Goal: Task Accomplishment & Management: Manage account settings

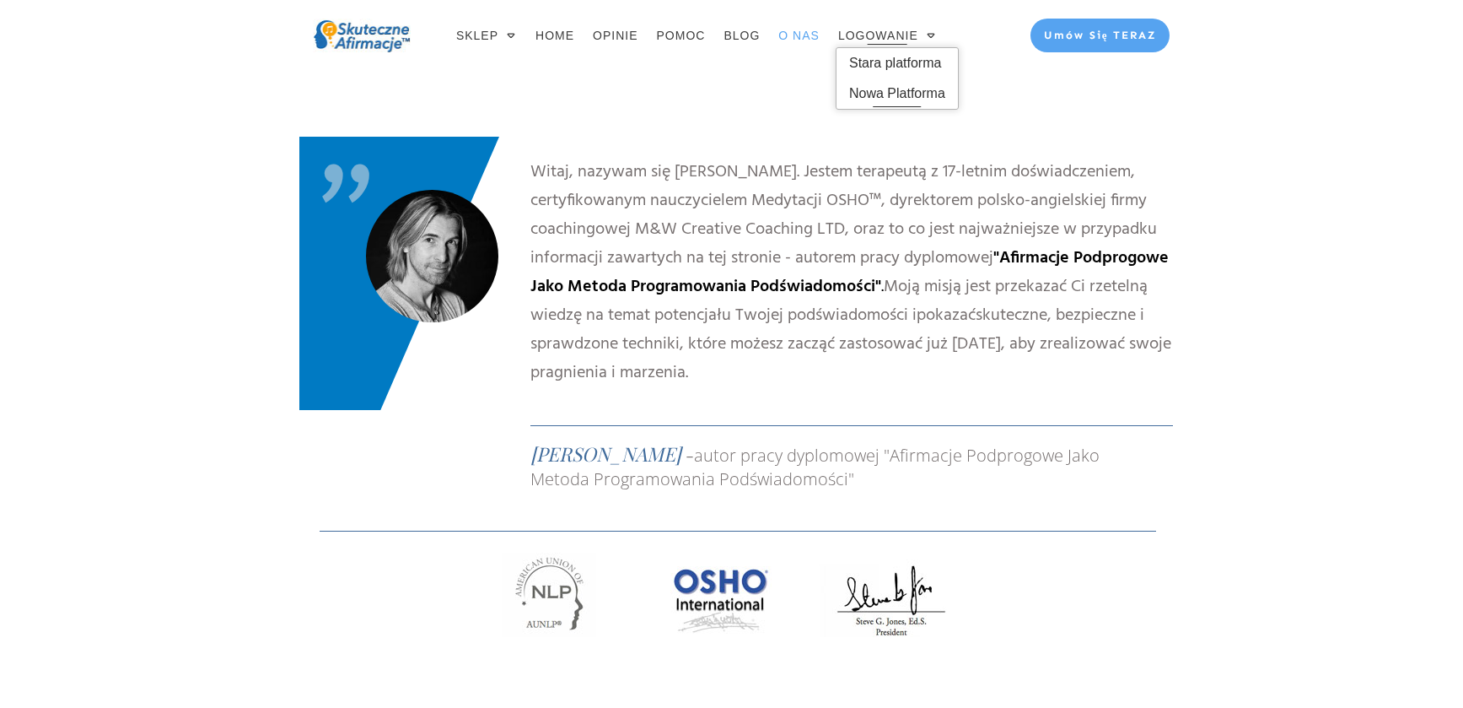
click at [892, 94] on span "Nowa Platforma" at bounding box center [897, 93] width 96 height 27
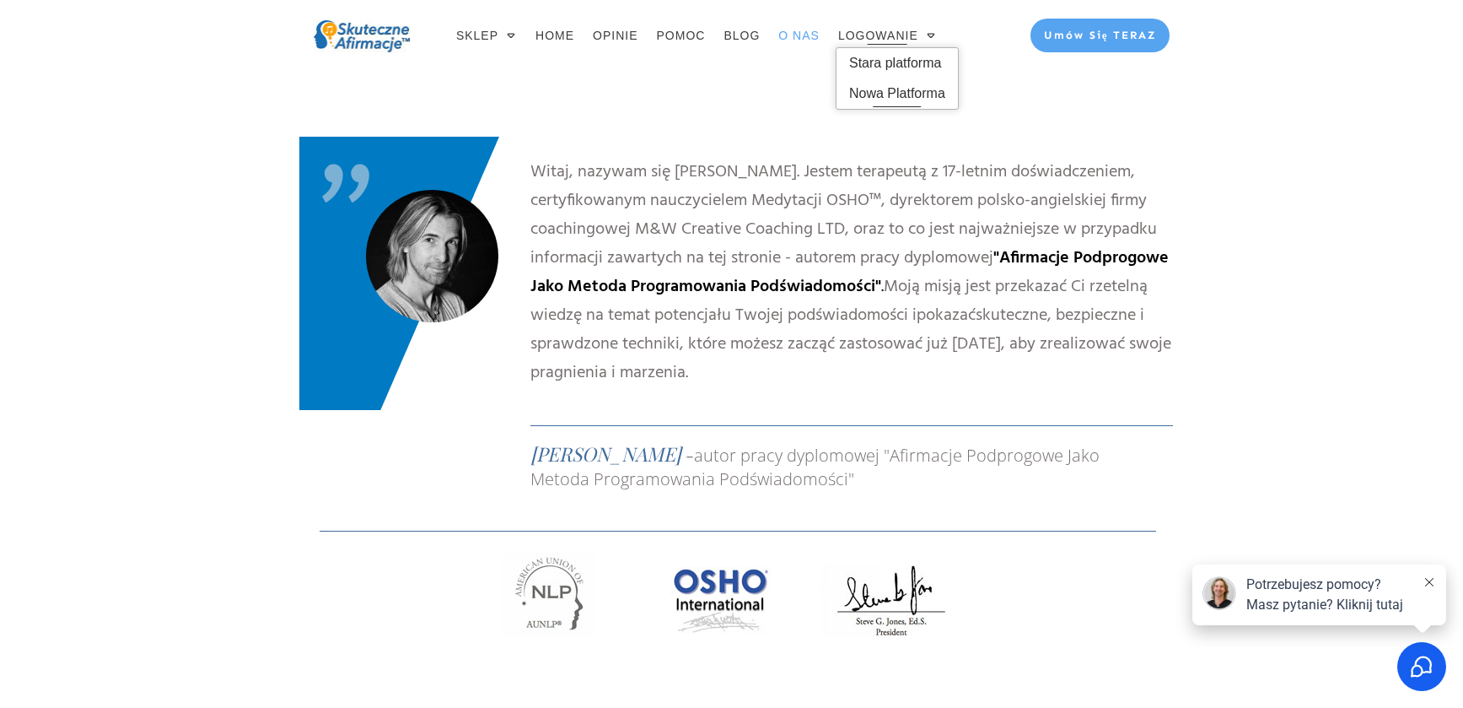
click at [879, 94] on span "Nowa Platforma" at bounding box center [897, 93] width 96 height 27
click at [904, 61] on span "Stara platforma" at bounding box center [897, 63] width 96 height 27
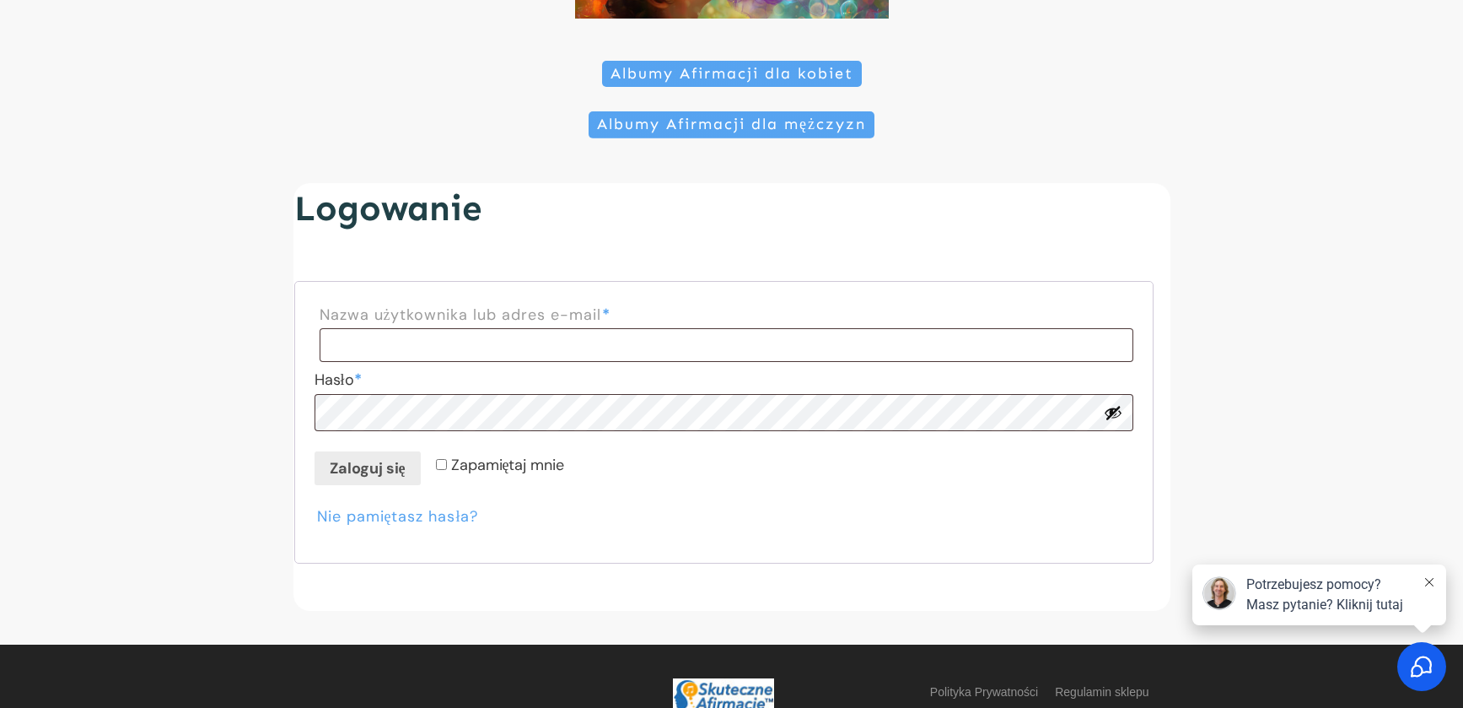
scroll to position [331, 0]
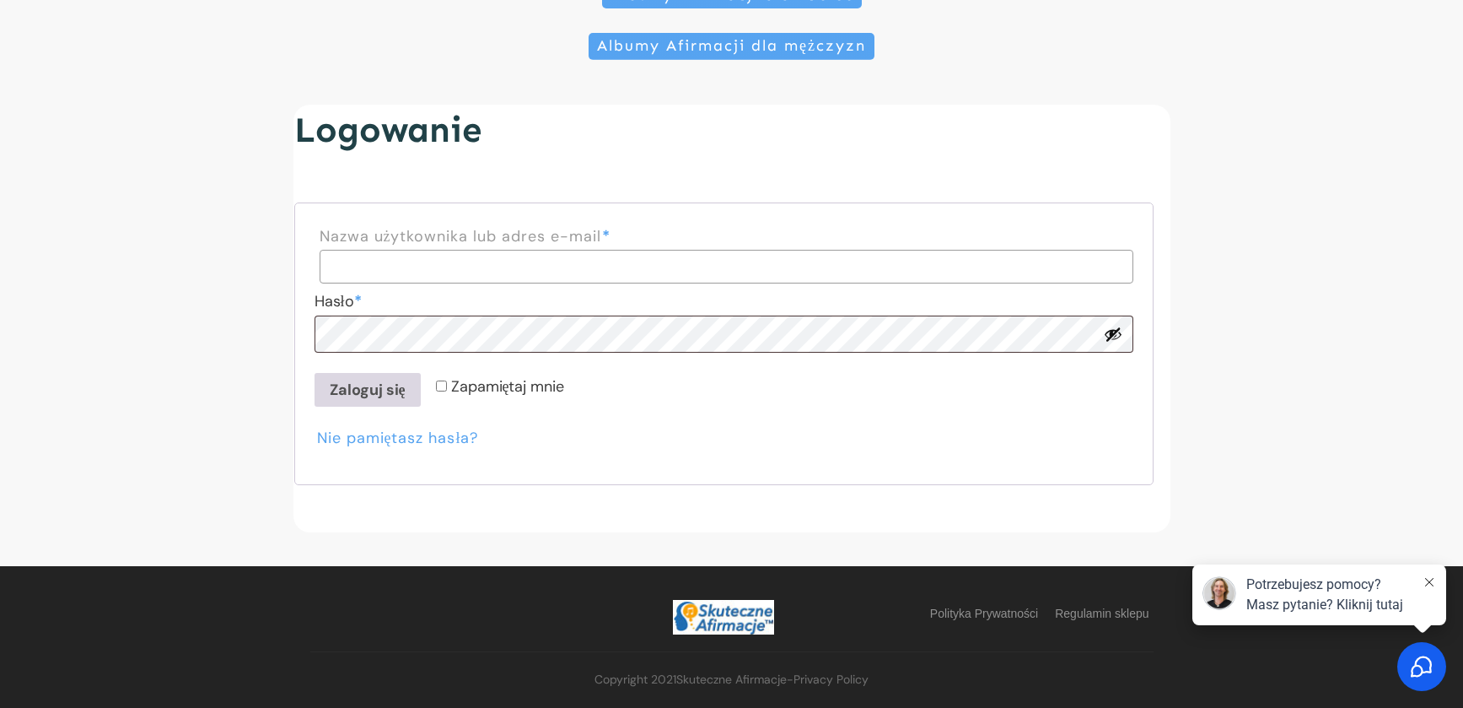
type input "**********"
click at [350, 396] on button "Zaloguj się" at bounding box center [368, 390] width 106 height 34
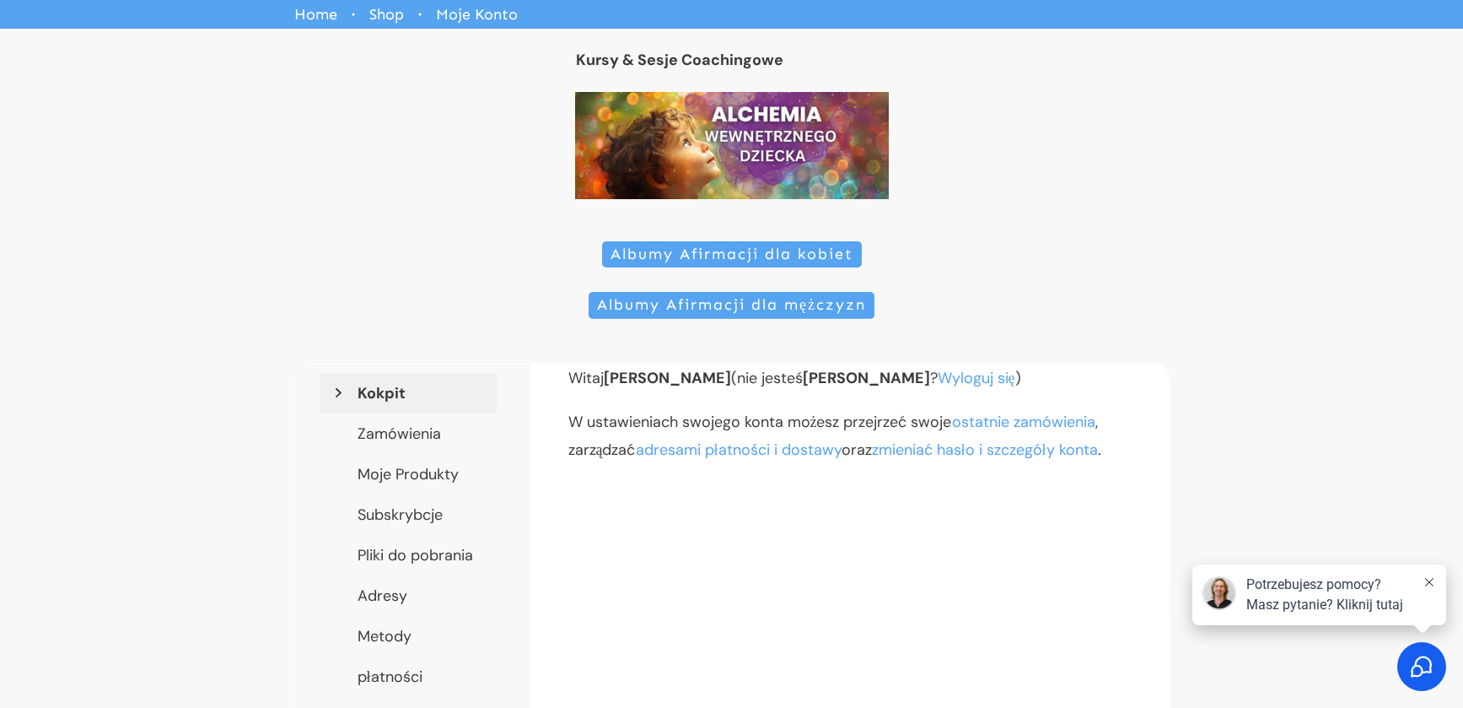
scroll to position [253, 0]
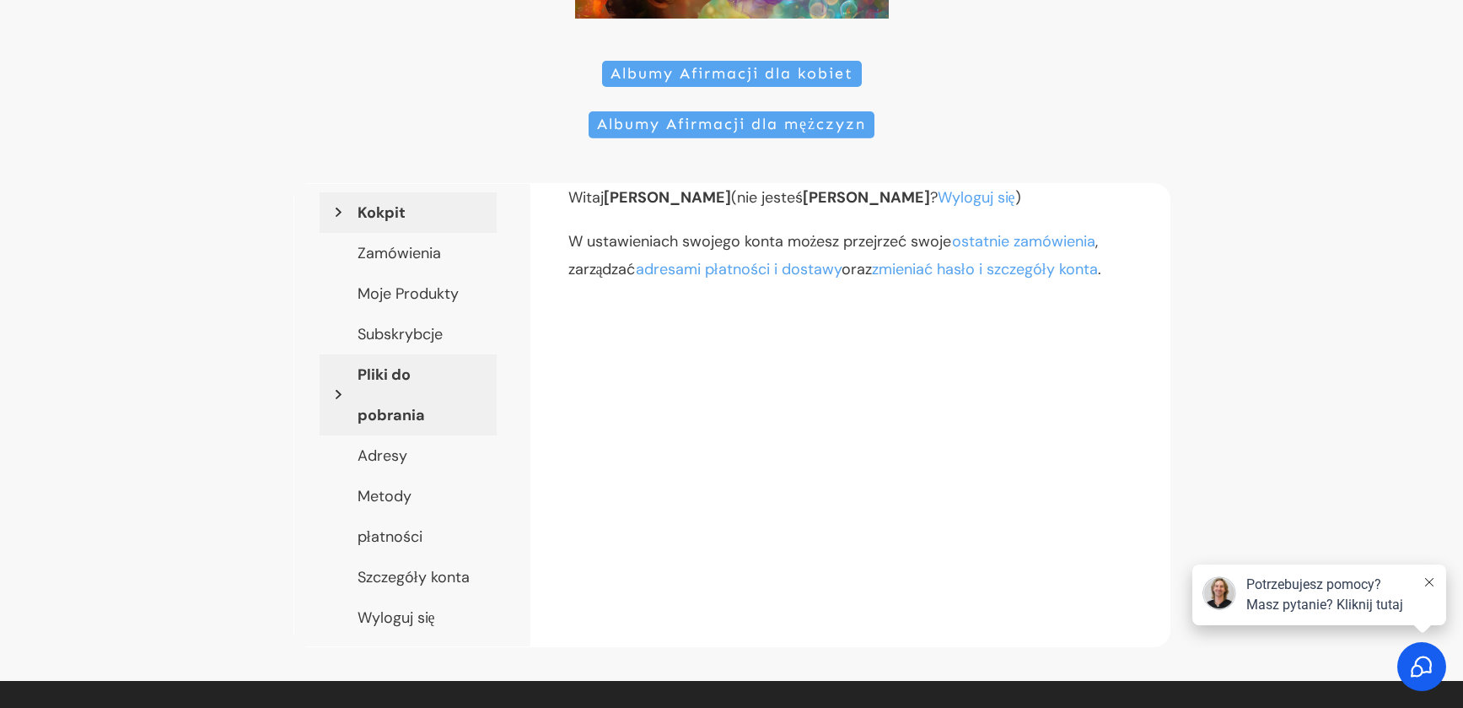
click at [419, 380] on link "Pliki do pobrania" at bounding box center [408, 394] width 177 height 81
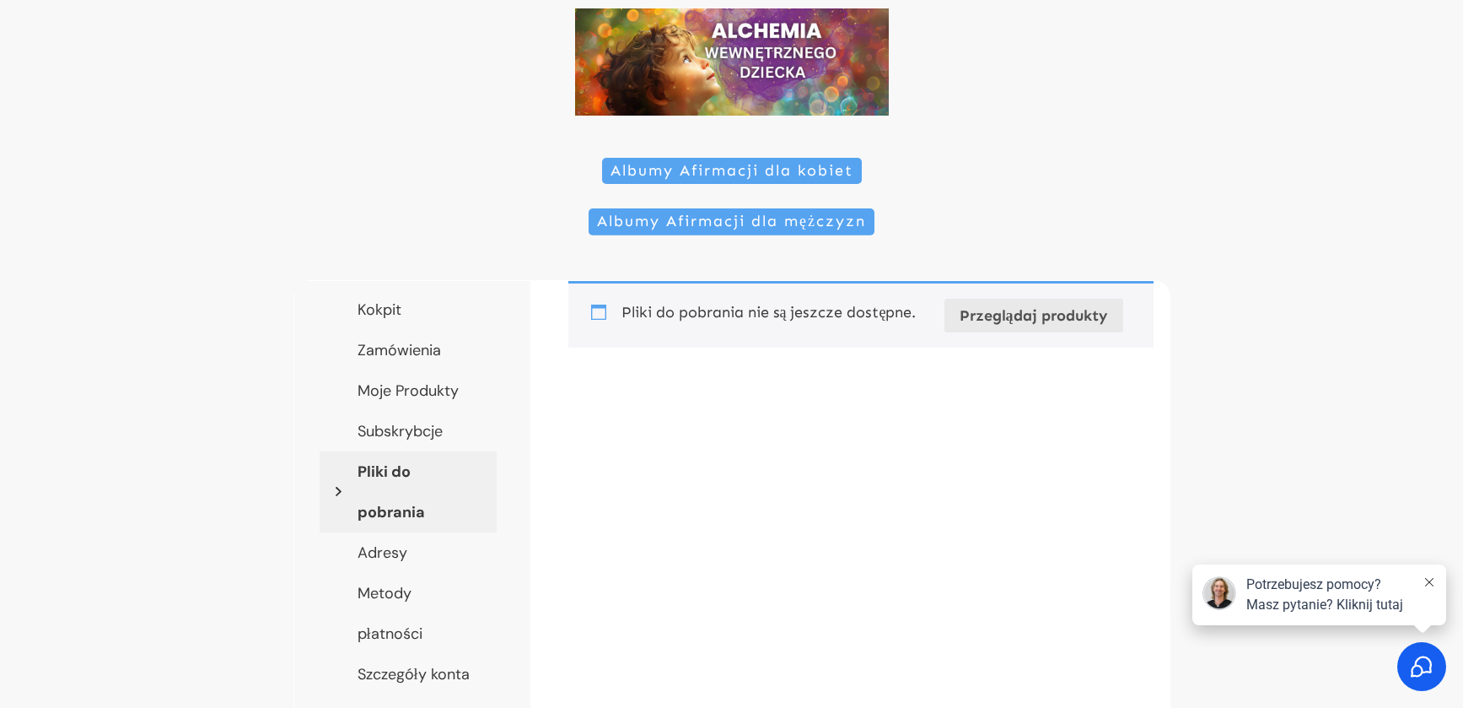
scroll to position [169, 0]
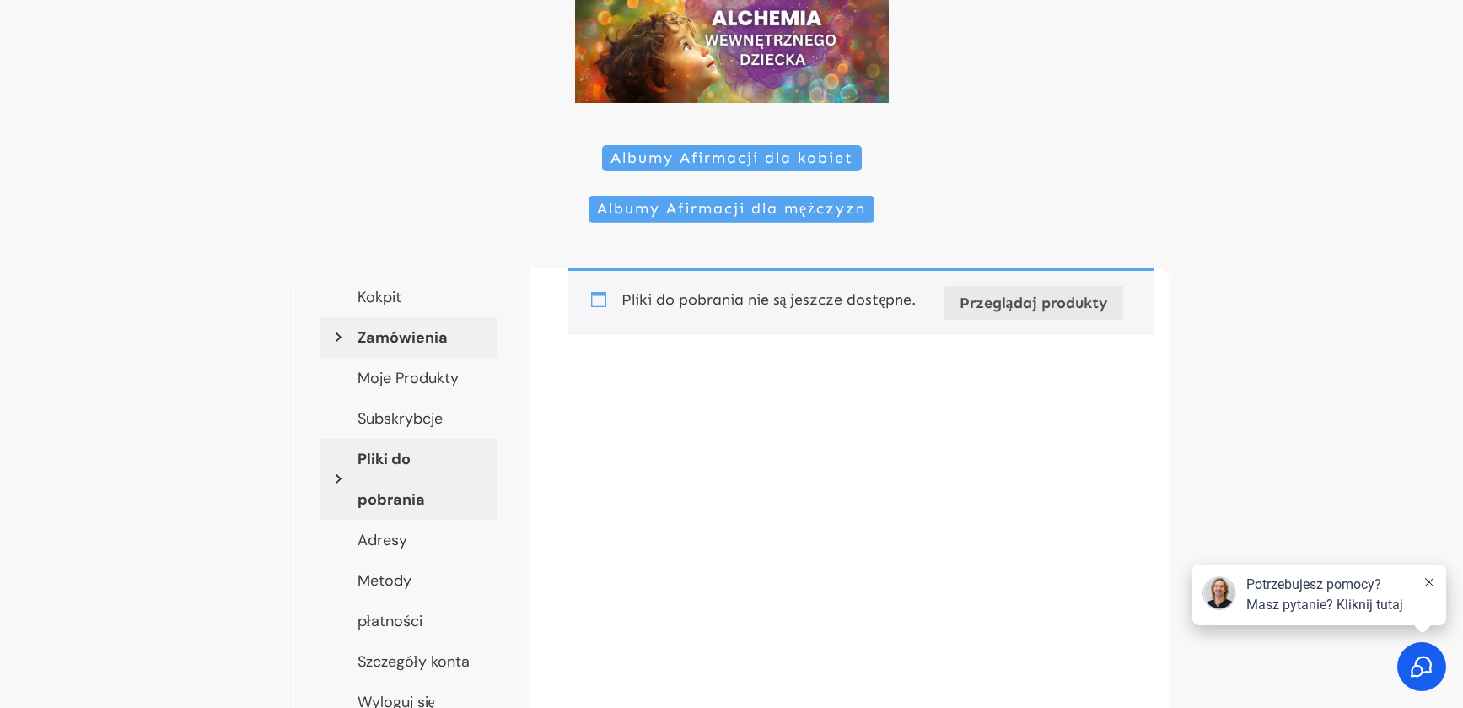
click at [401, 340] on link "Zamówienia" at bounding box center [408, 337] width 177 height 40
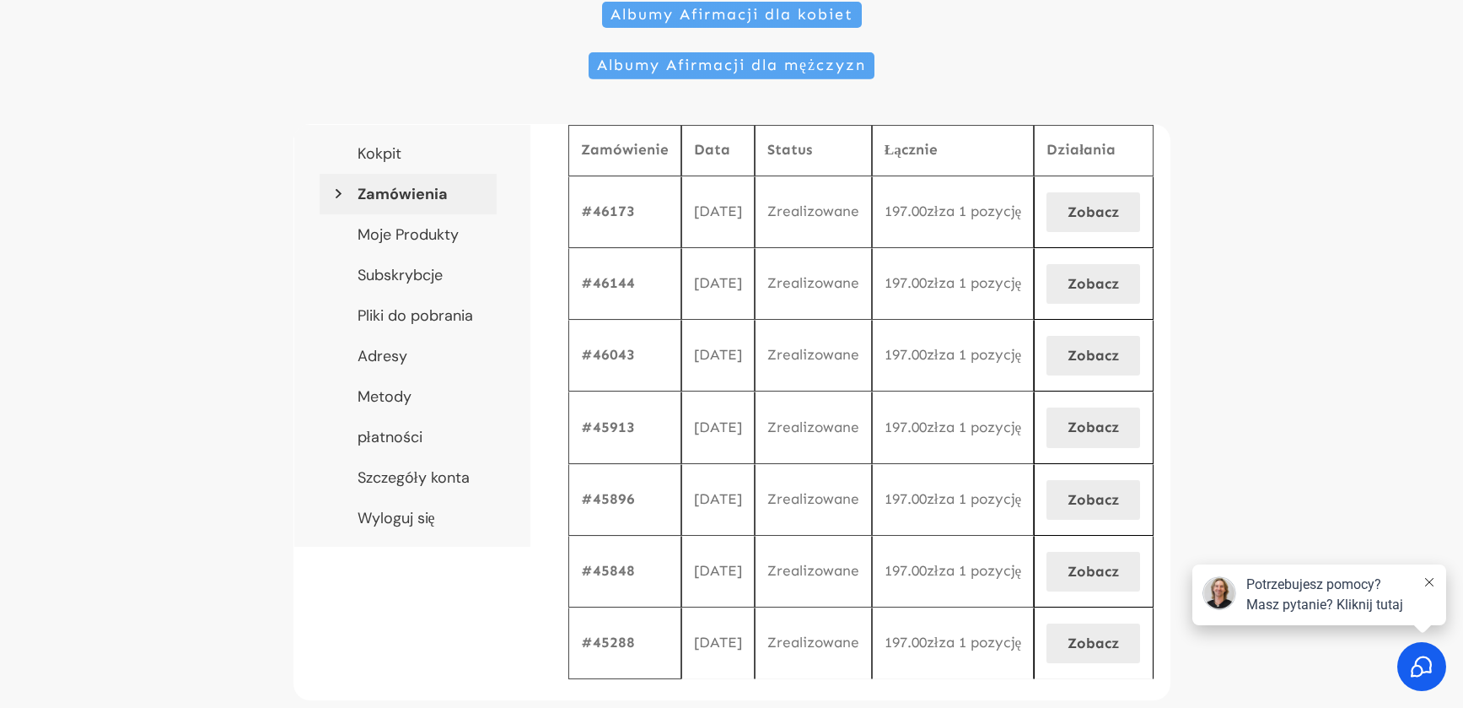
scroll to position [311, 0]
click at [436, 428] on link "Metody płatności" at bounding box center [408, 417] width 177 height 81
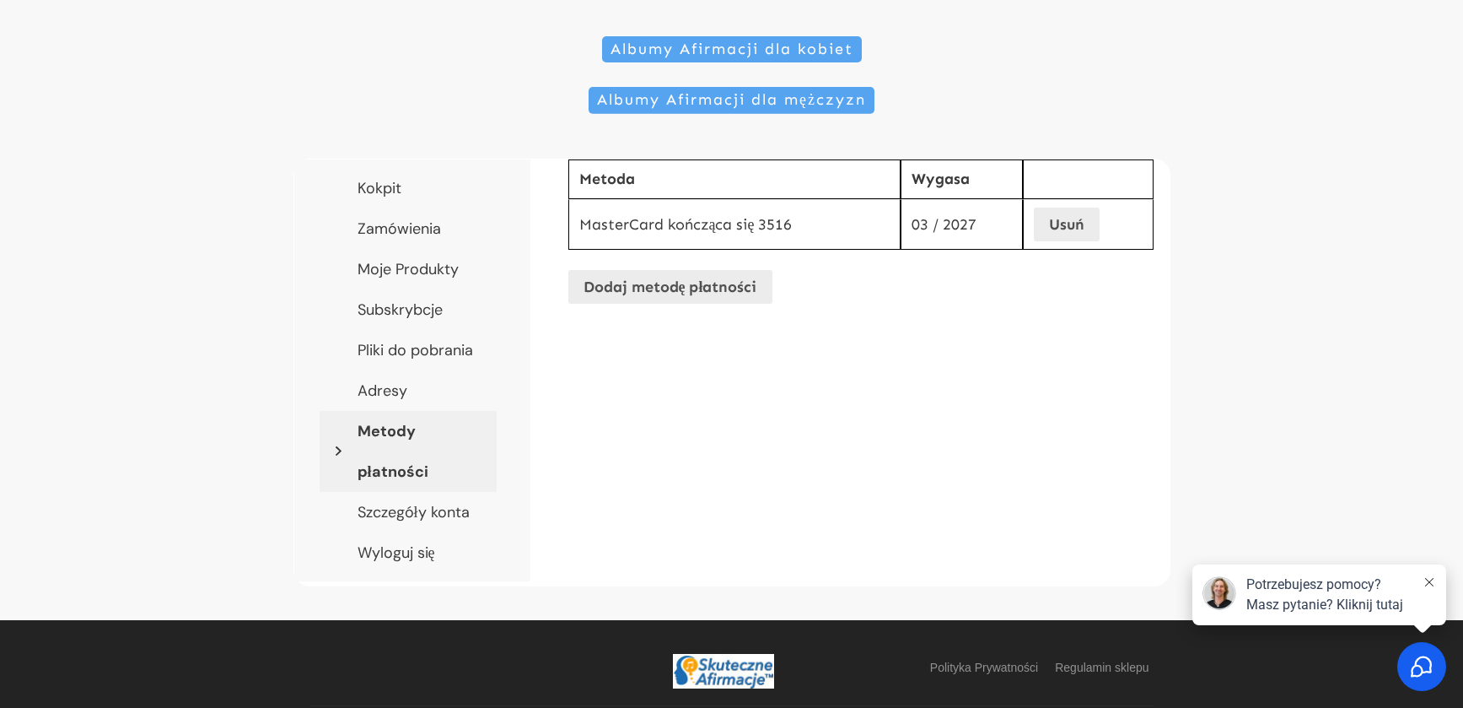
scroll to position [247, 0]
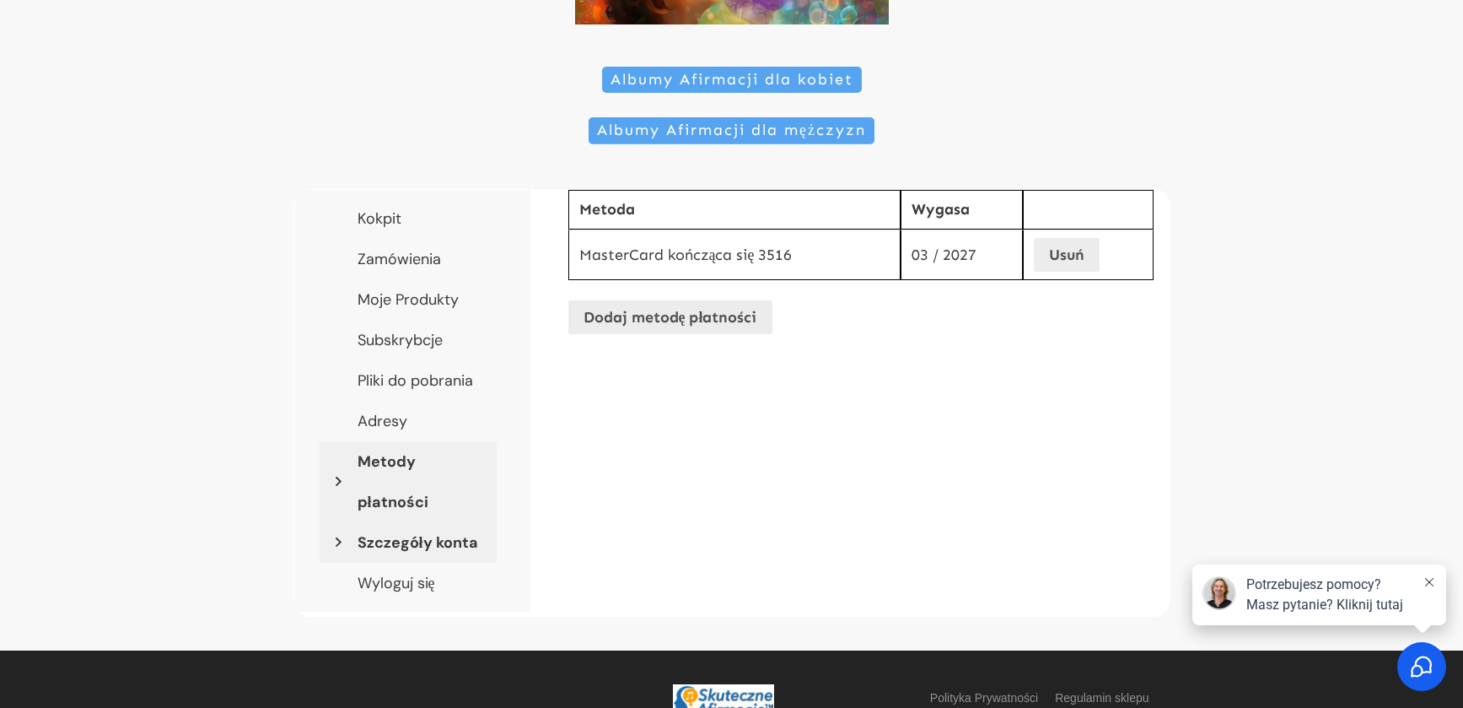
click at [451, 541] on link "Szczegóły konta" at bounding box center [408, 542] width 177 height 40
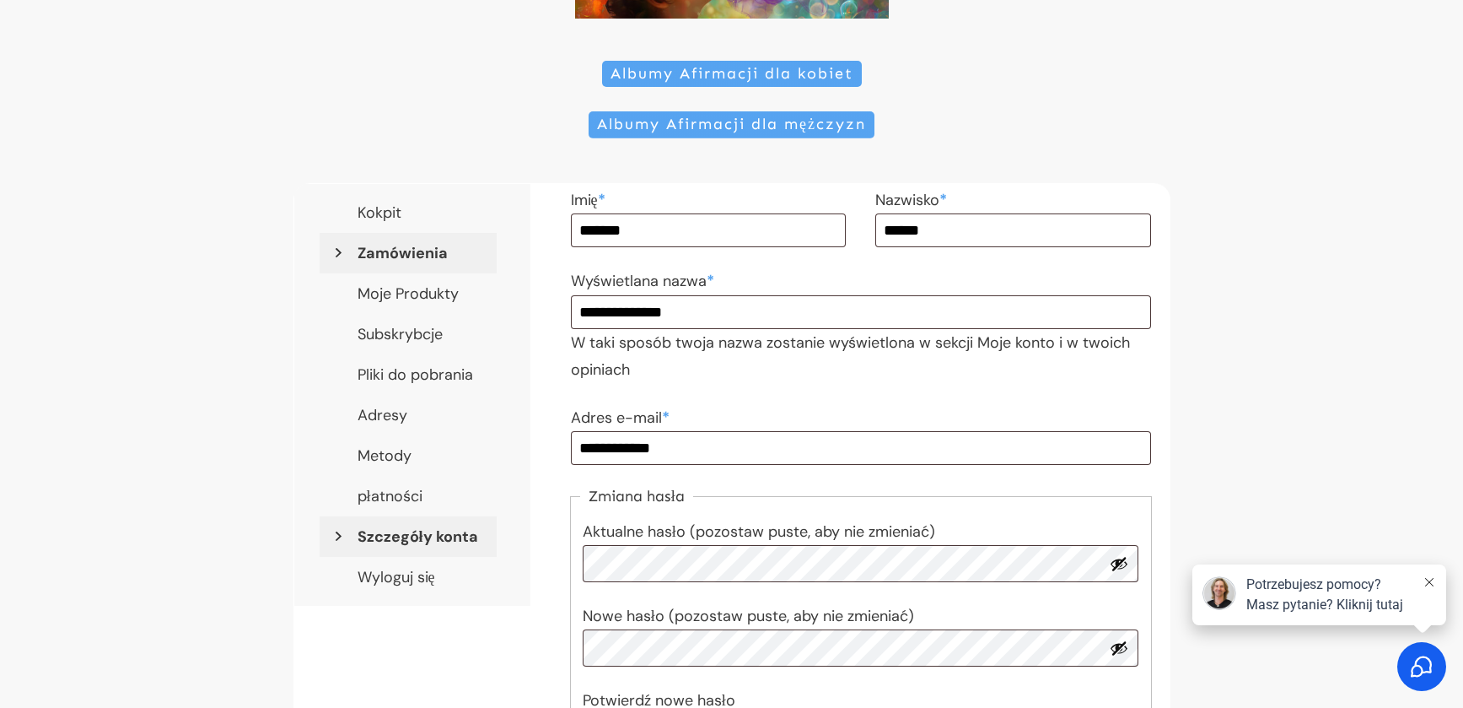
scroll to position [247, 0]
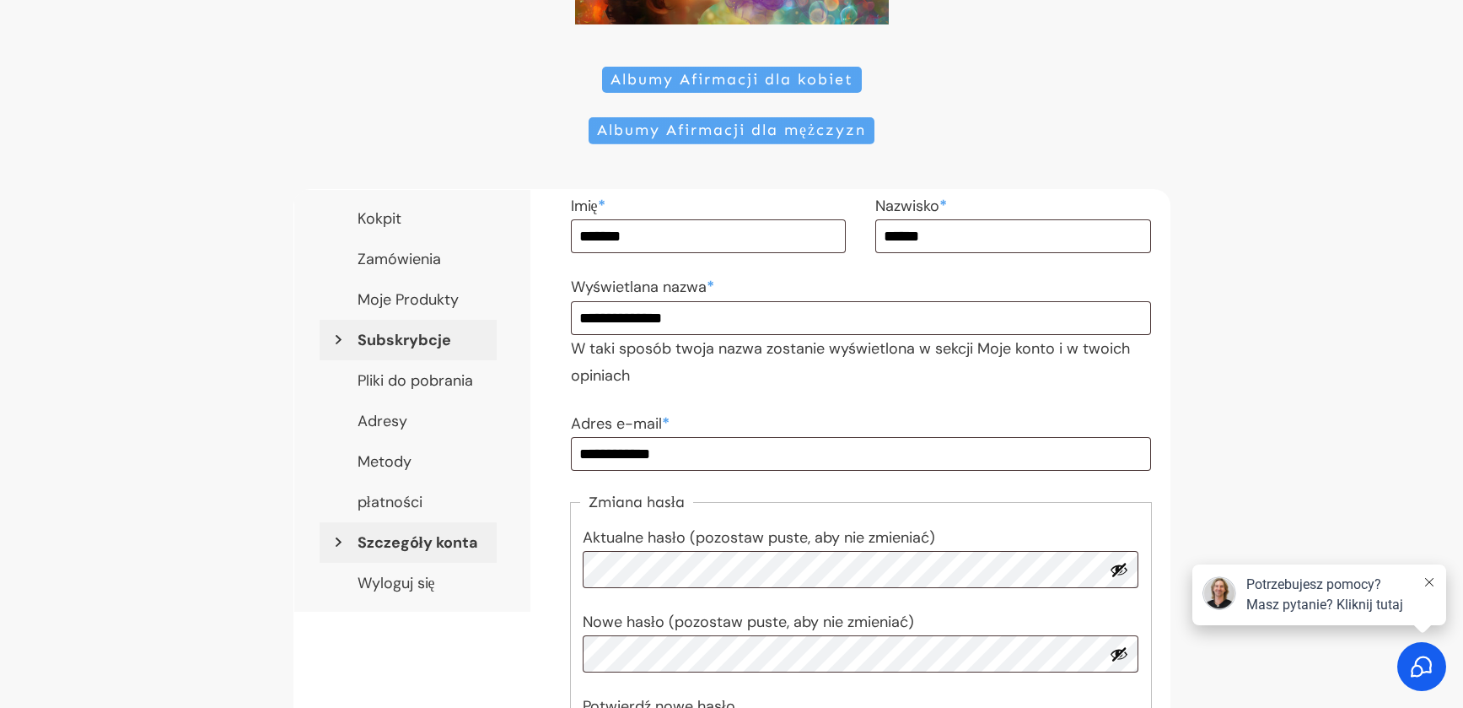
click at [439, 338] on link "Subskrybcje" at bounding box center [408, 340] width 177 height 40
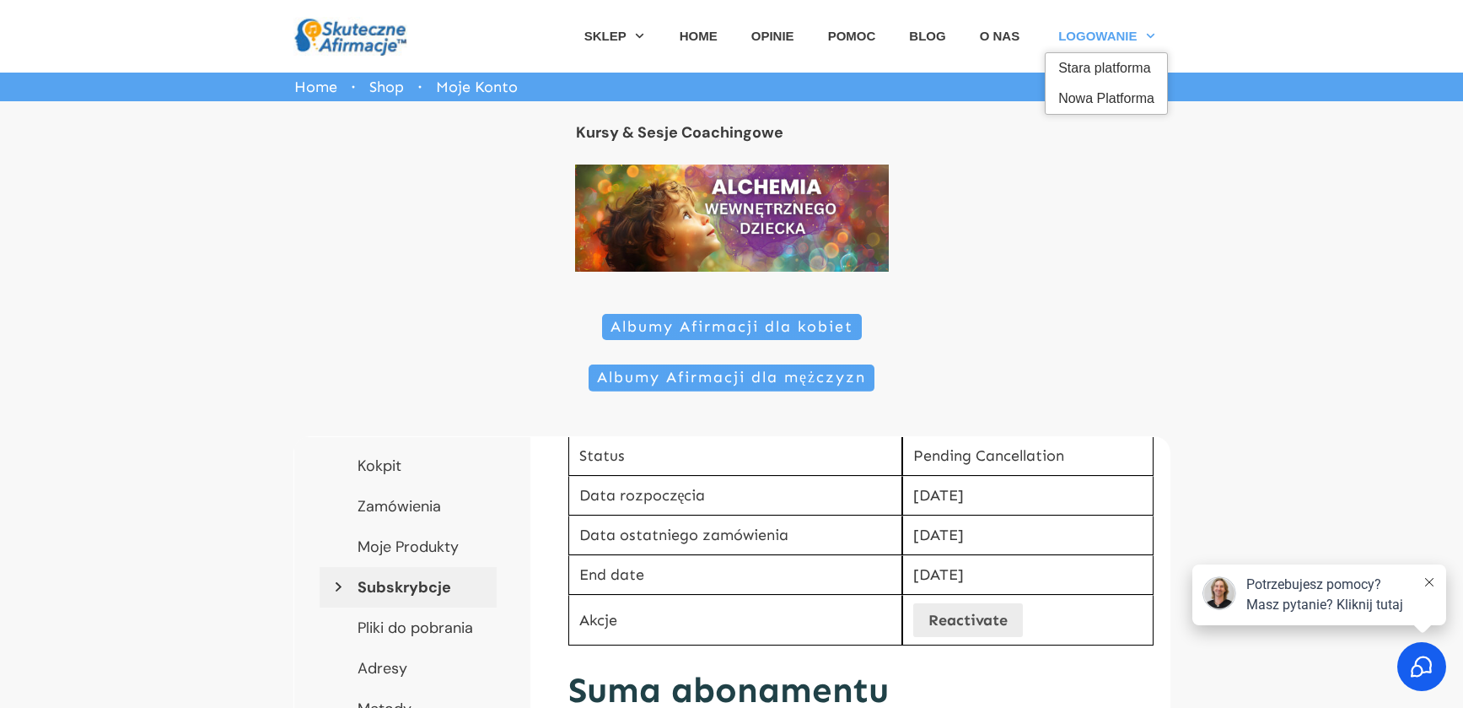
click at [1118, 96] on span "Nowa Platforma" at bounding box center [1106, 98] width 96 height 27
